Goal: Task Accomplishment & Management: Use online tool/utility

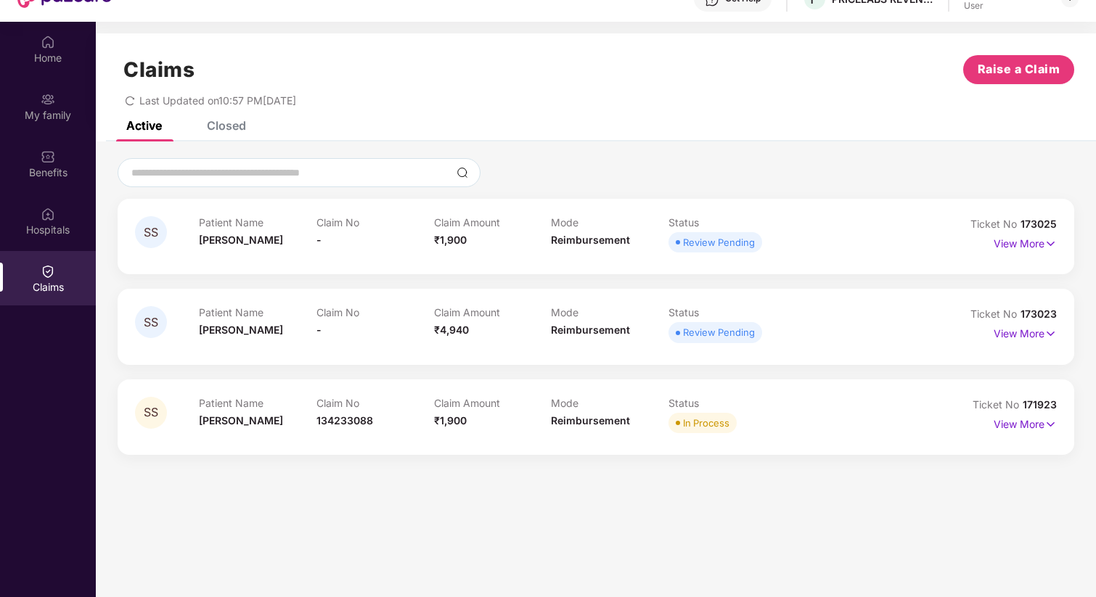
scroll to position [81, 0]
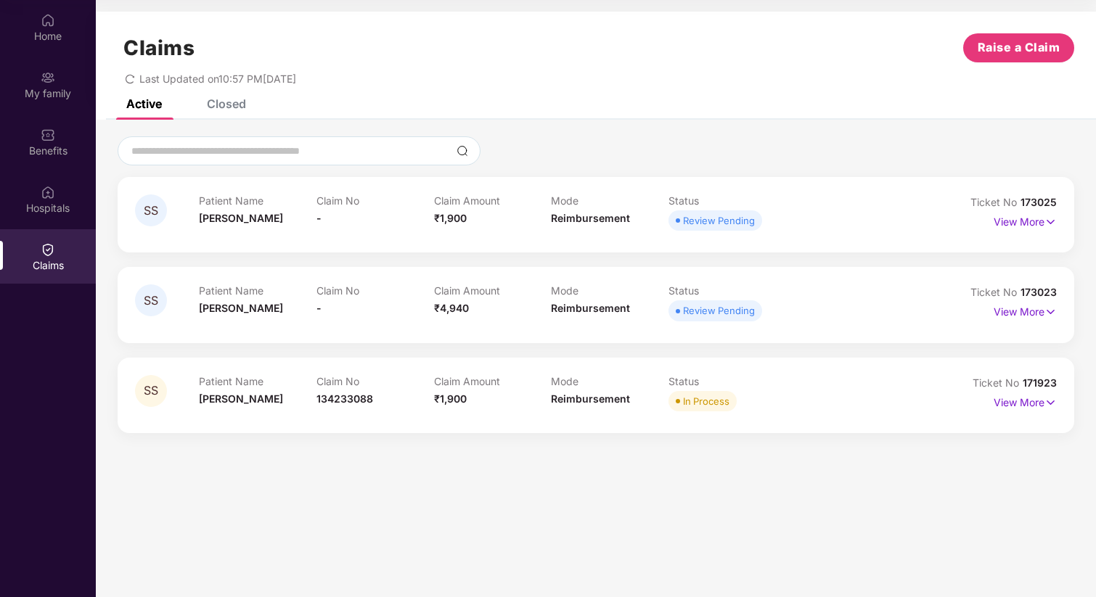
click at [983, 398] on div "View More" at bounding box center [998, 402] width 115 height 23
click at [1004, 398] on p "View More" at bounding box center [1025, 401] width 63 height 20
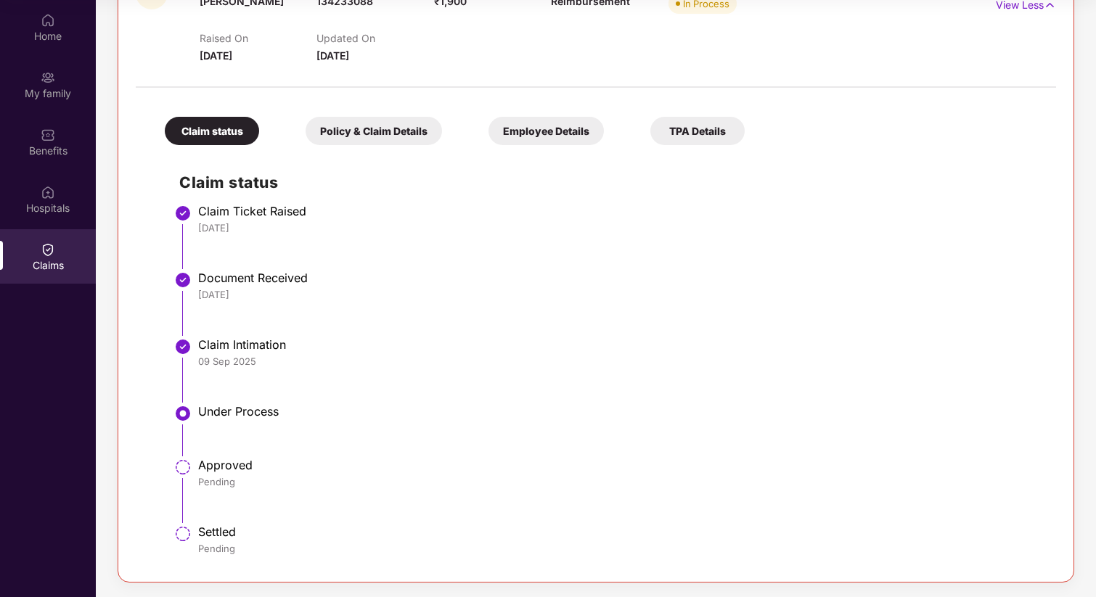
scroll to position [0, 0]
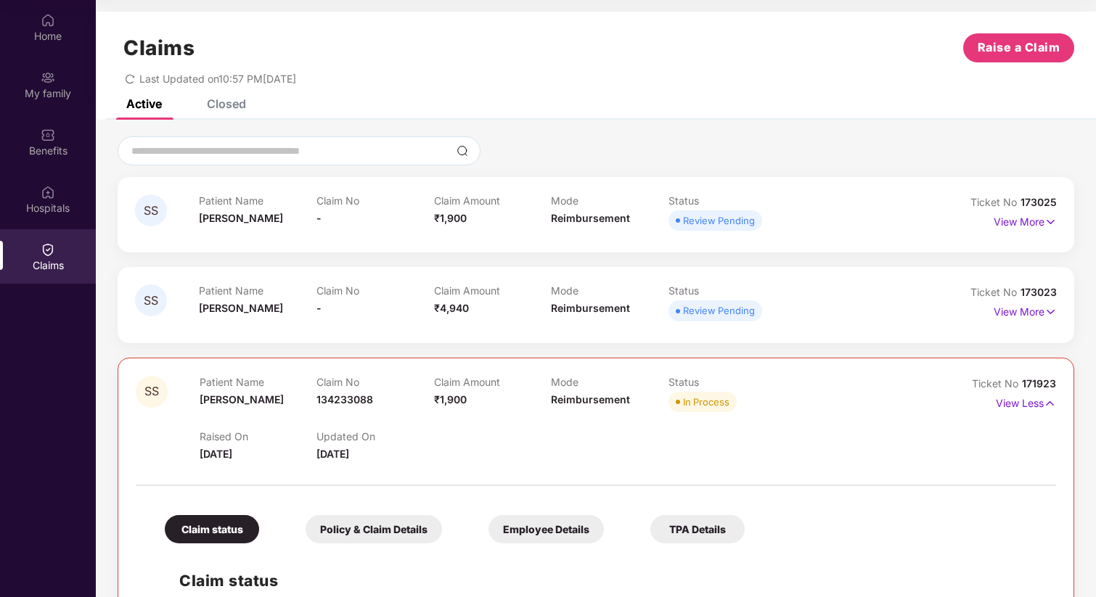
click at [1034, 388] on span "171923" at bounding box center [1039, 383] width 34 height 12
copy div "No 171923"
